Goal: Transaction & Acquisition: Book appointment/travel/reservation

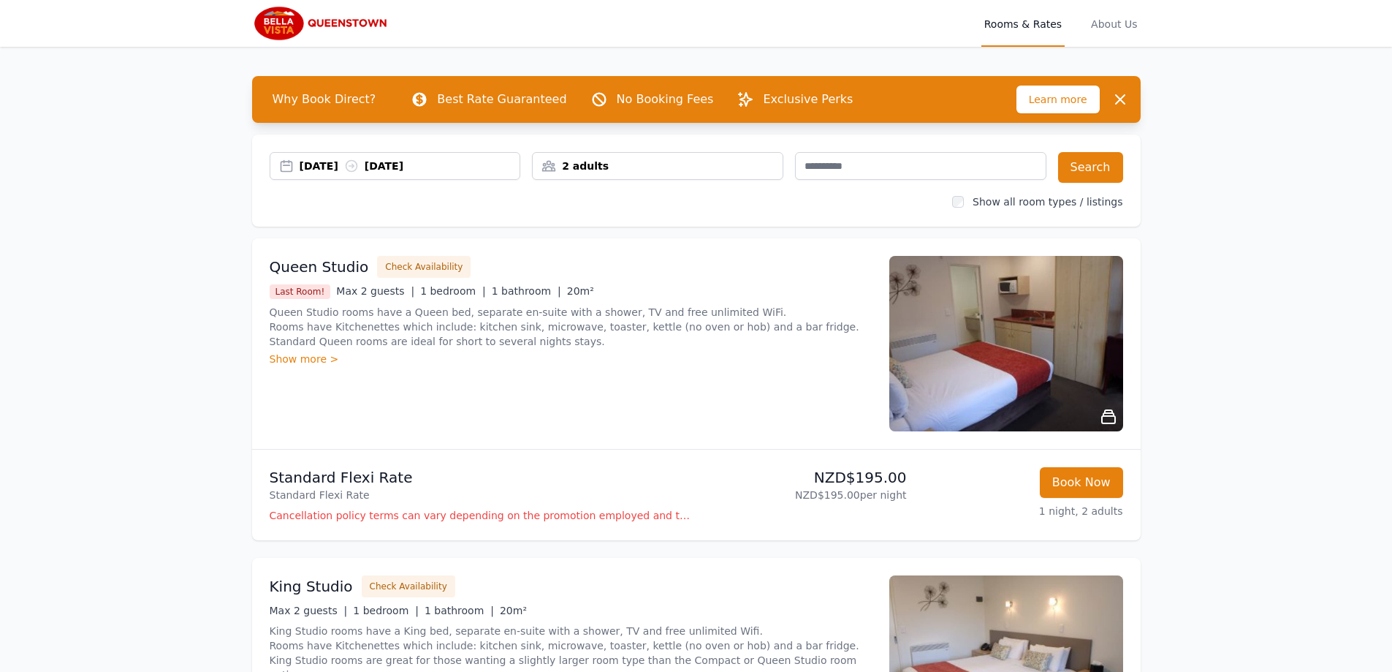
click at [344, 167] on div "[DATE] [DATE]" at bounding box center [410, 166] width 221 height 15
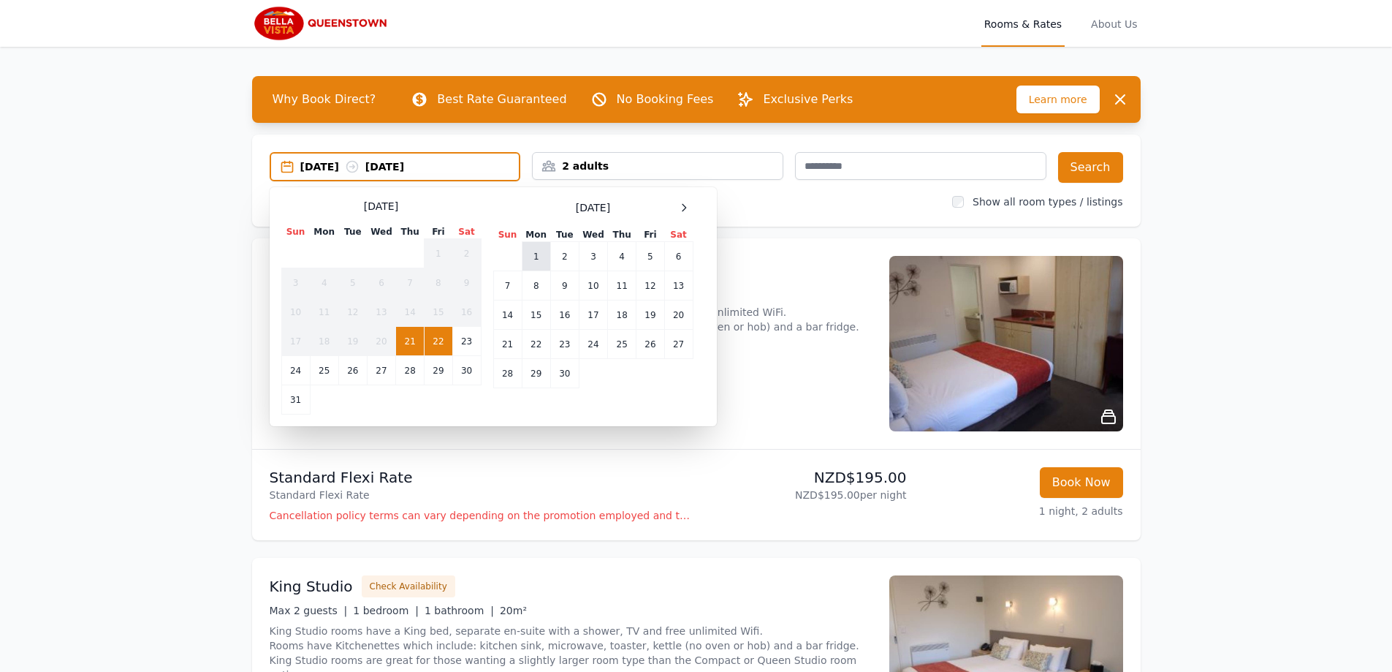
click at [527, 255] on td "1" at bounding box center [536, 256] width 29 height 29
click at [602, 256] on td "3" at bounding box center [593, 256] width 29 height 29
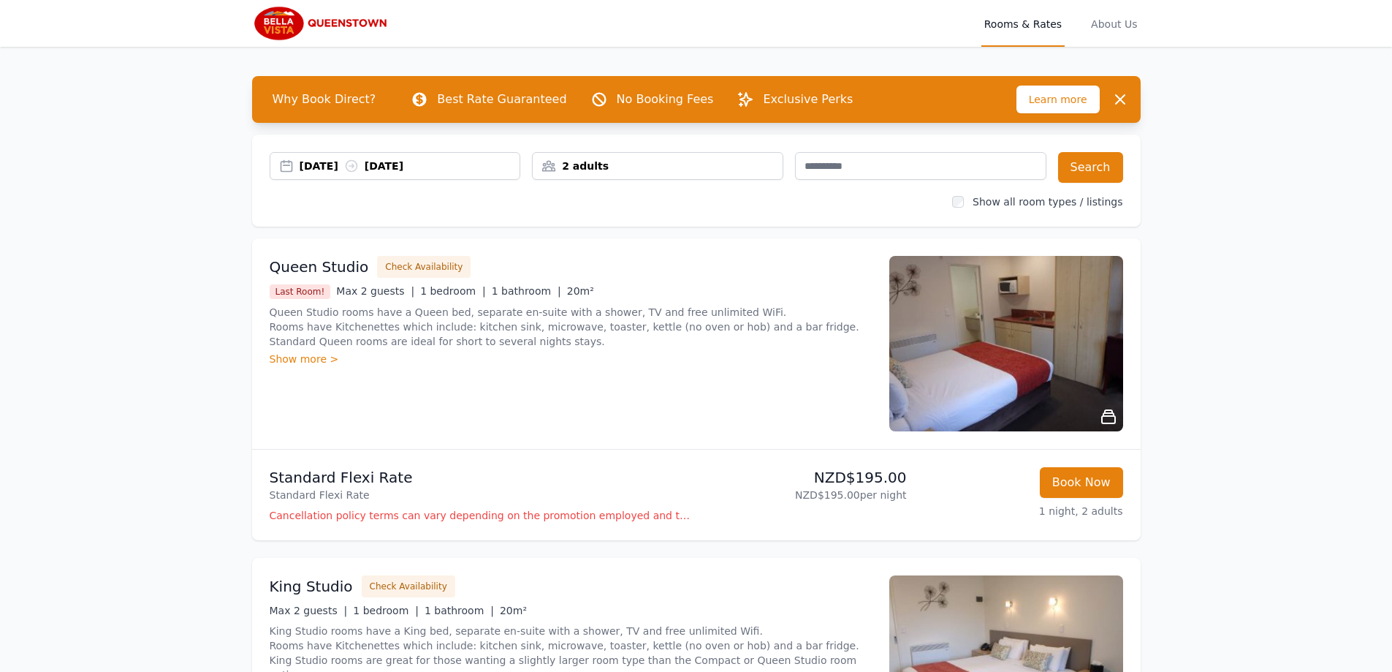
click at [640, 171] on div "2 adults" at bounding box center [658, 166] width 250 height 15
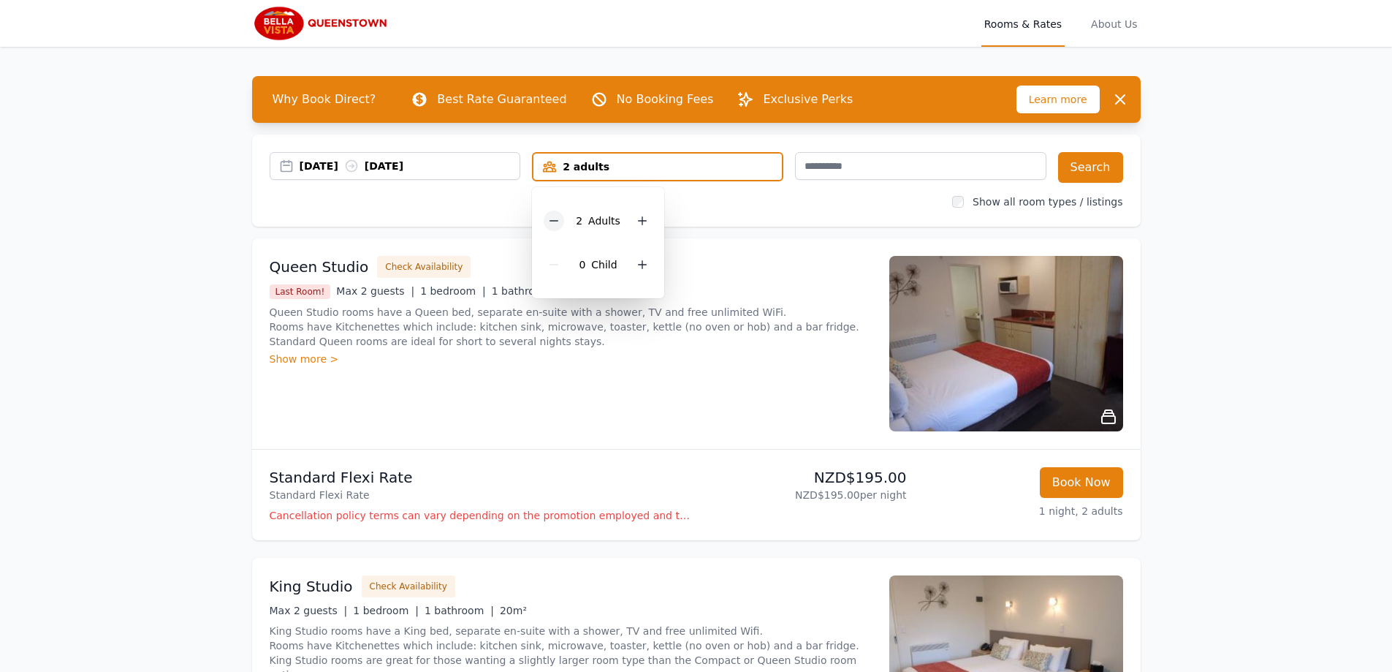
click at [558, 224] on icon at bounding box center [554, 221] width 12 height 12
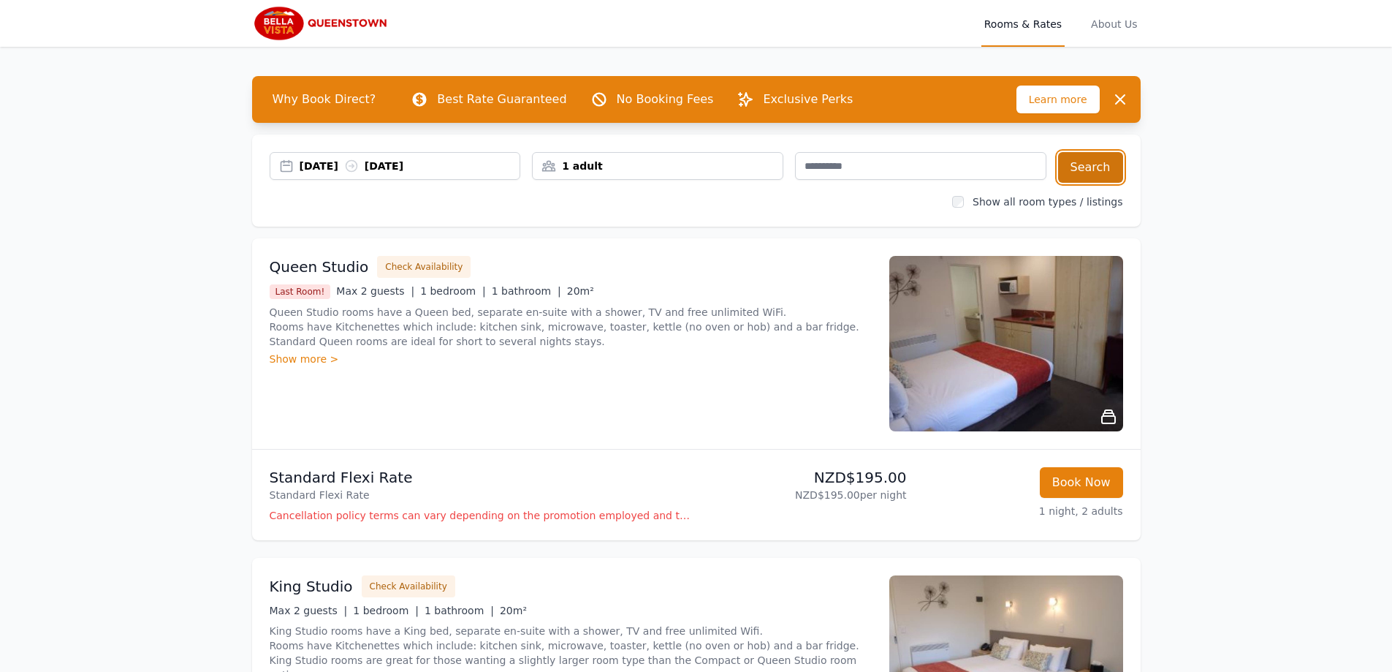
click at [1082, 169] on button "Search" at bounding box center [1090, 167] width 65 height 31
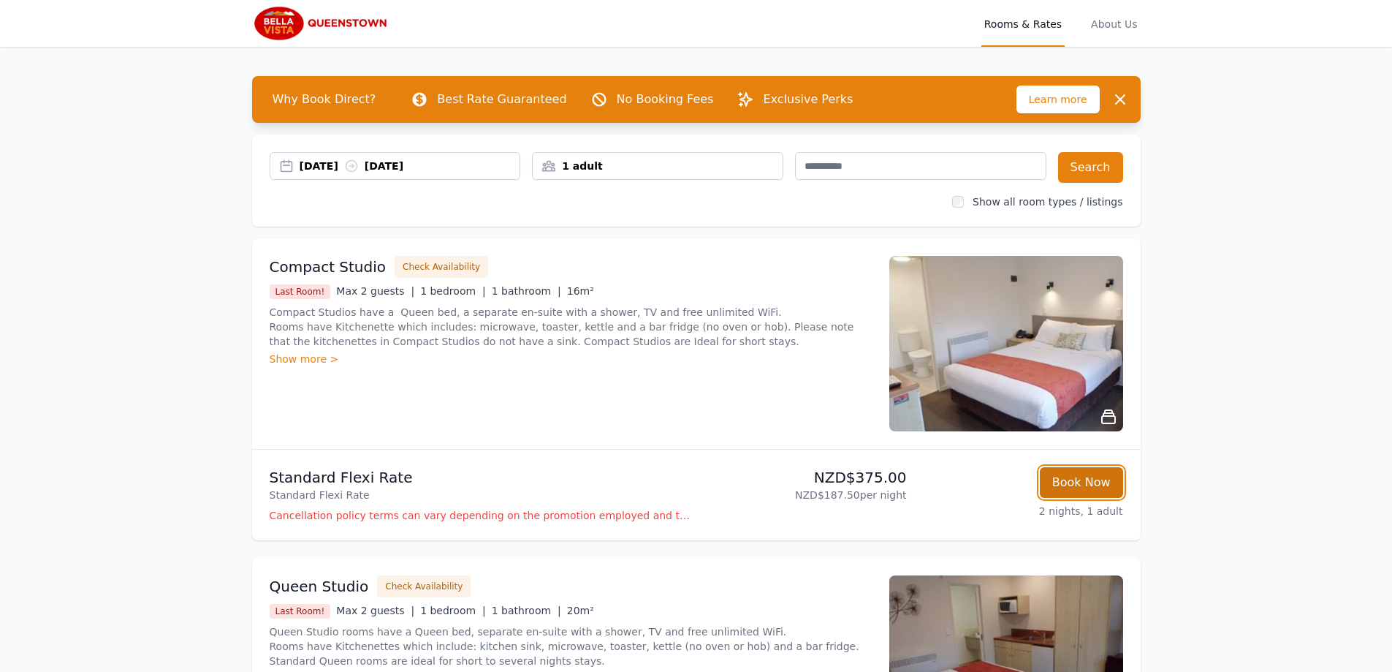
click at [1074, 480] on button "Book Now" at bounding box center [1081, 482] width 83 height 31
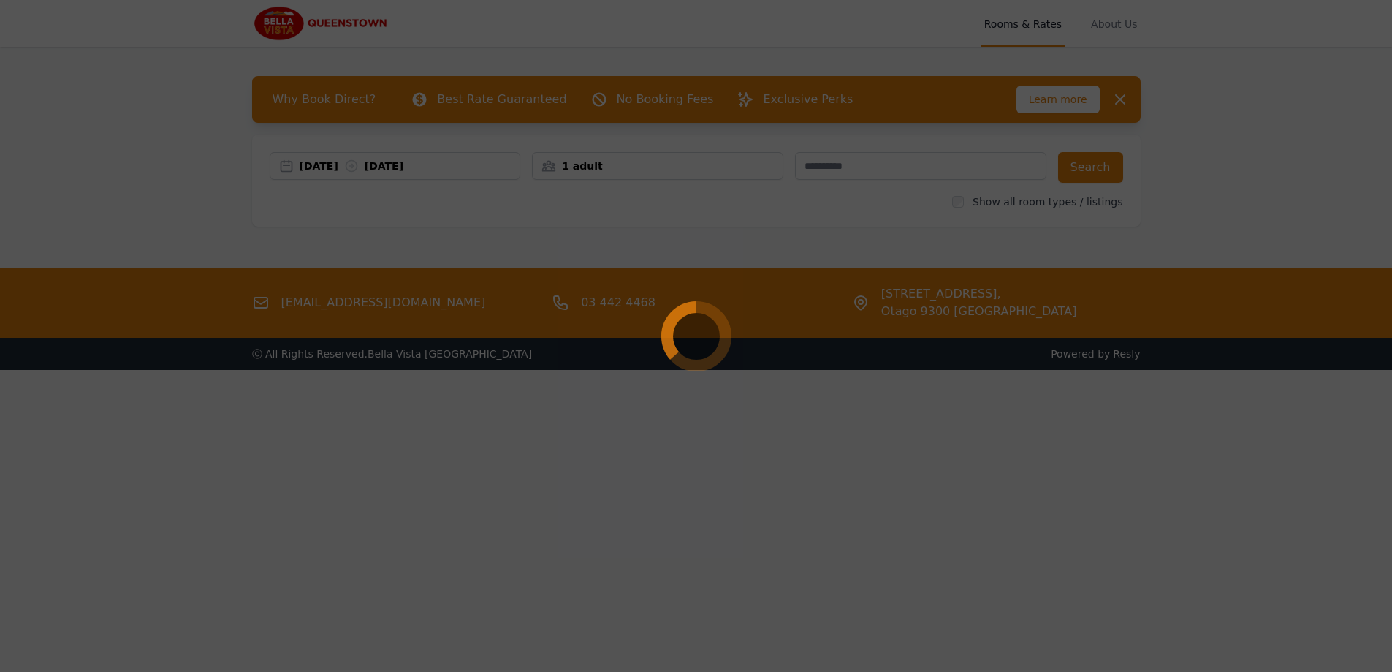
select select "**"
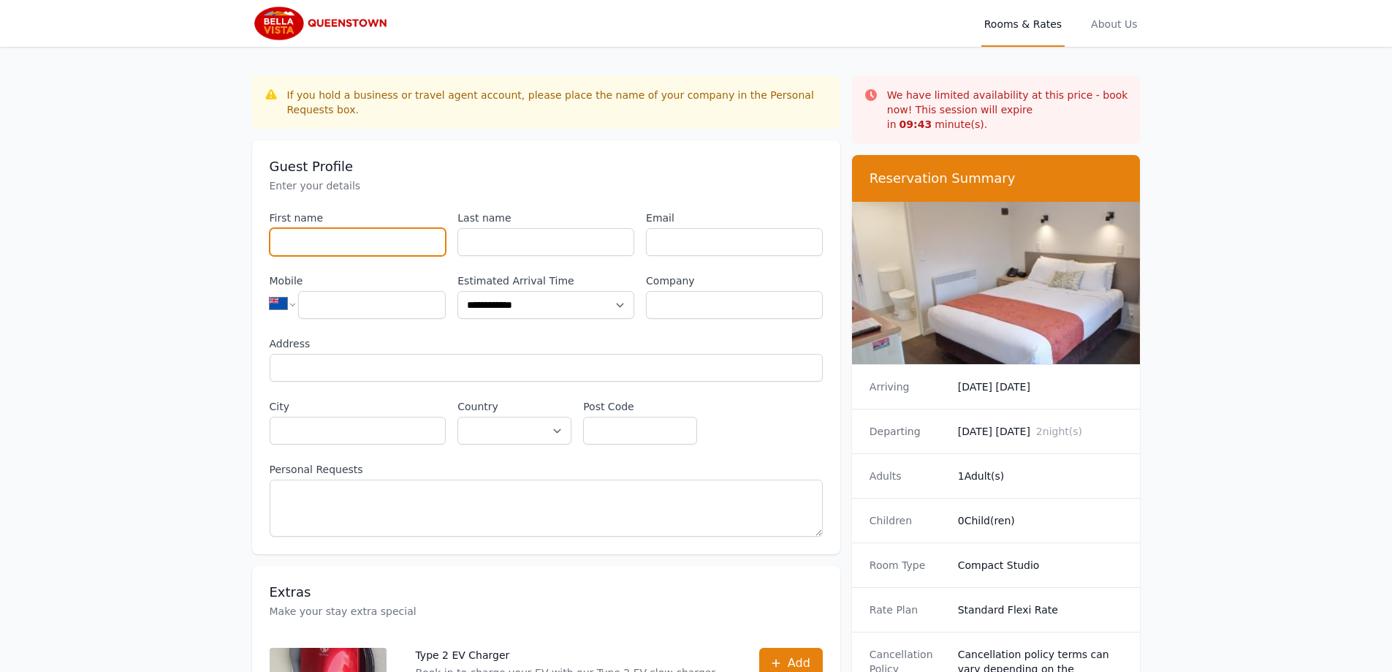
click at [344, 230] on input "First name" at bounding box center [358, 242] width 177 height 28
click at [307, 228] on input "First name" at bounding box center [358, 242] width 177 height 28
click at [308, 228] on input "*" at bounding box center [358, 242] width 177 height 28
drag, startPoint x: 284, startPoint y: 229, endPoint x: 223, endPoint y: 223, distance: 61.7
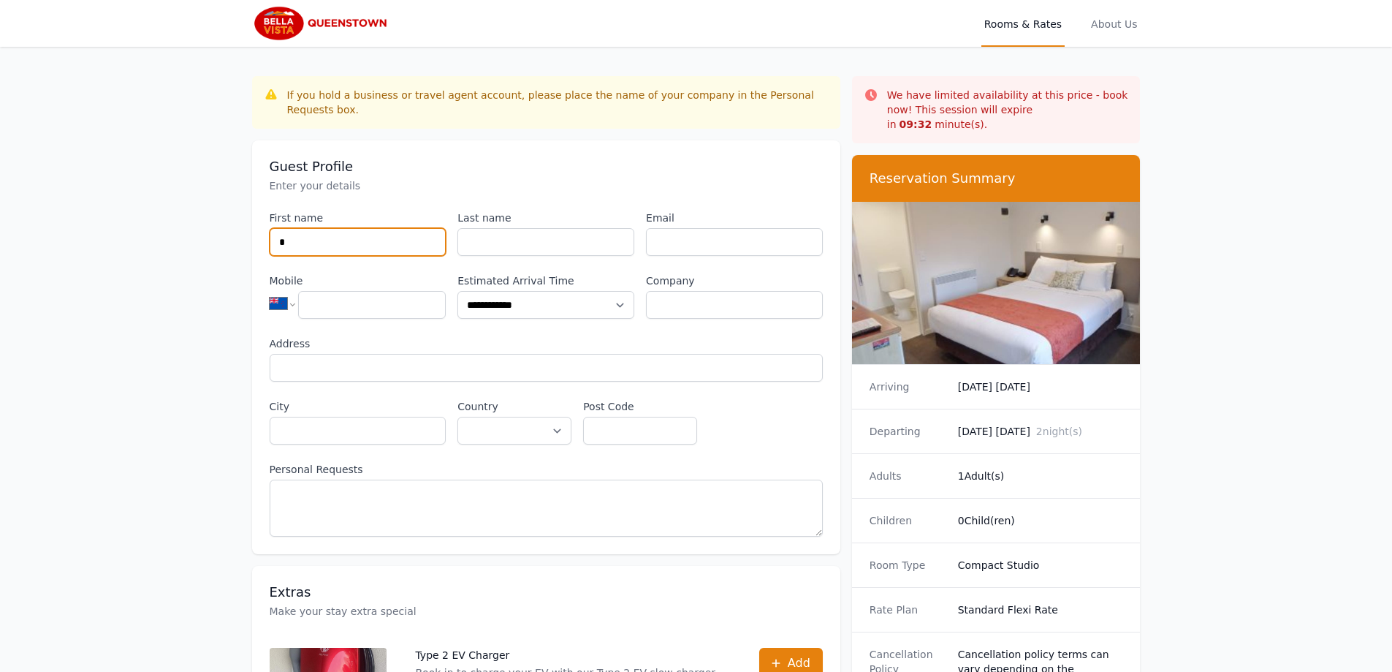
type input "*"
click at [455, 158] on h3 "Guest Profile" at bounding box center [546, 167] width 553 height 18
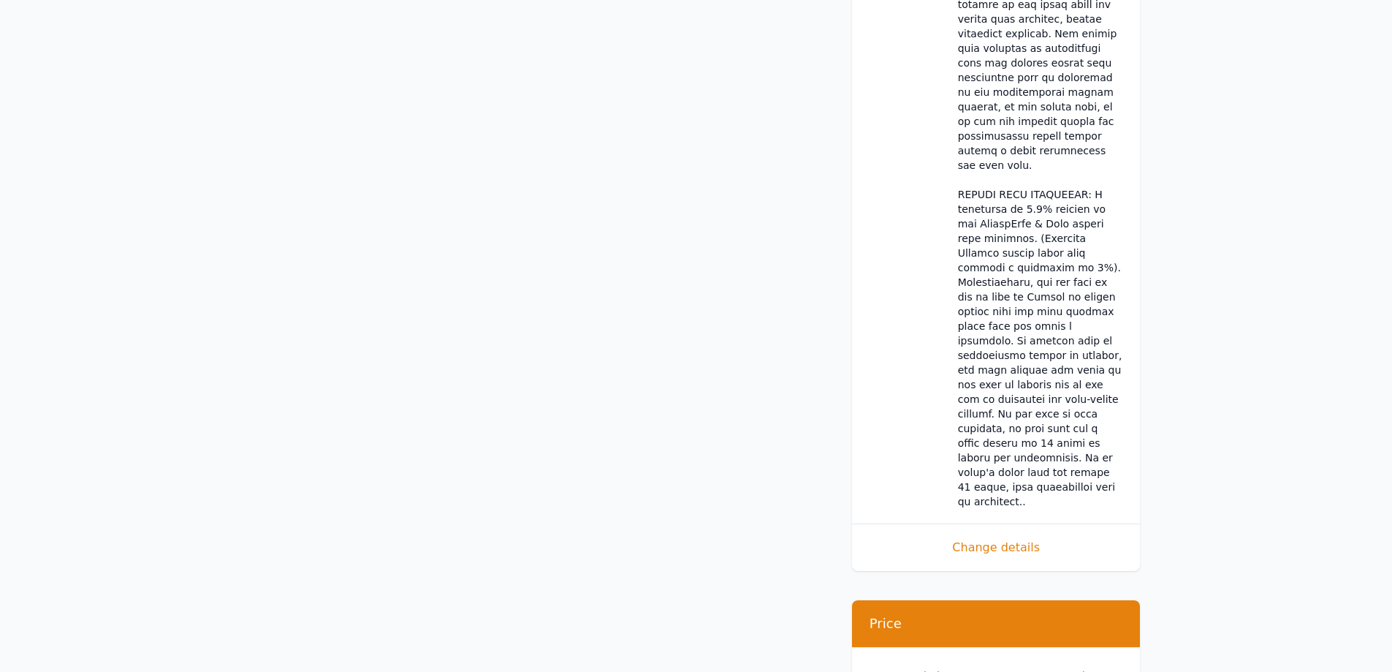
scroll to position [1501, 0]
